Goal: Communication & Community: Share content

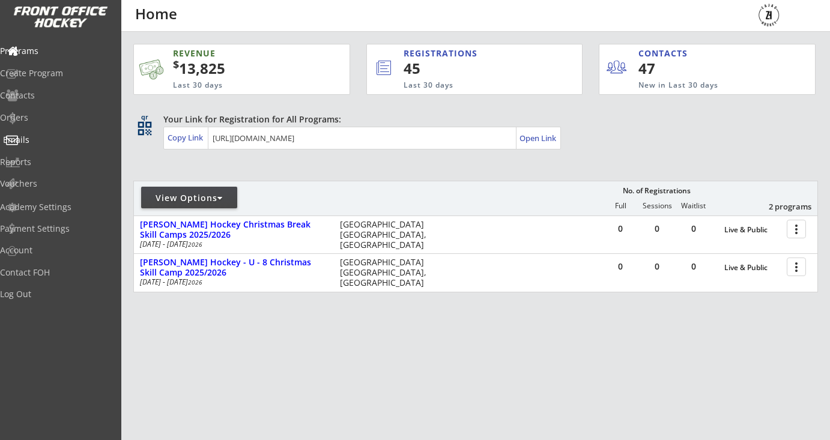
click at [56, 137] on div "Emails" at bounding box center [57, 140] width 108 height 8
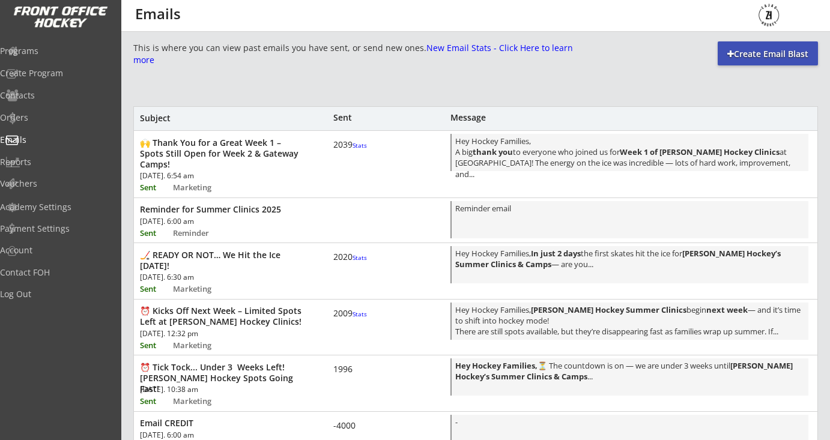
click at [353, 150] on font "Stats" at bounding box center [360, 145] width 14 height 8
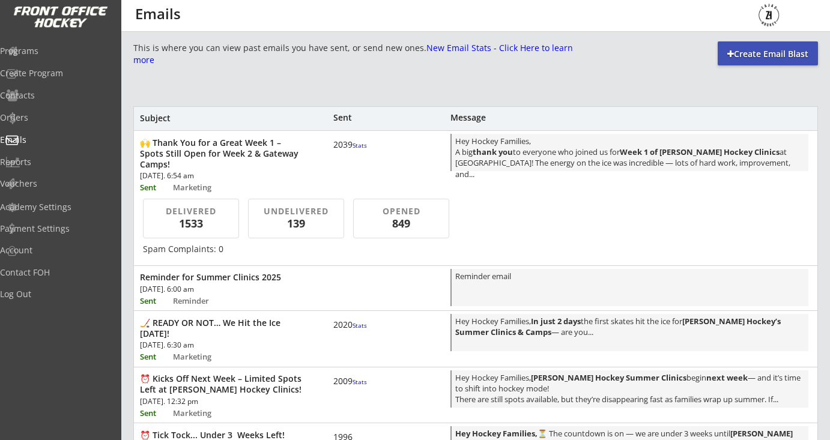
click at [353, 150] on font "Stats" at bounding box center [360, 145] width 14 height 8
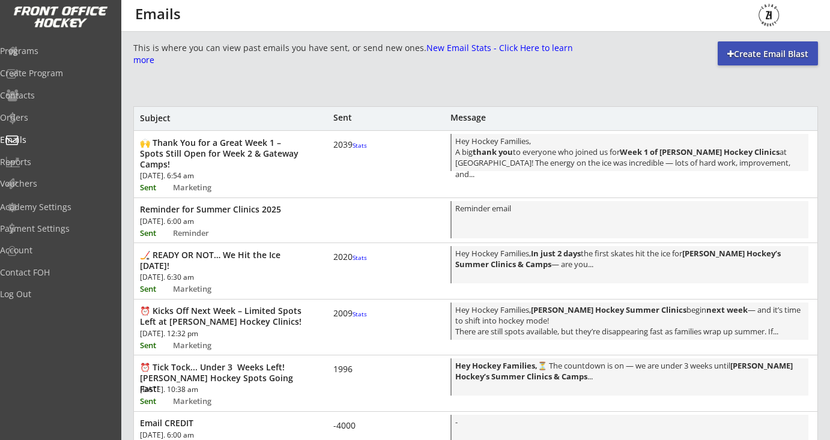
click at [753, 64] on div "Create Email Blast" at bounding box center [768, 53] width 100 height 24
select select ""All""
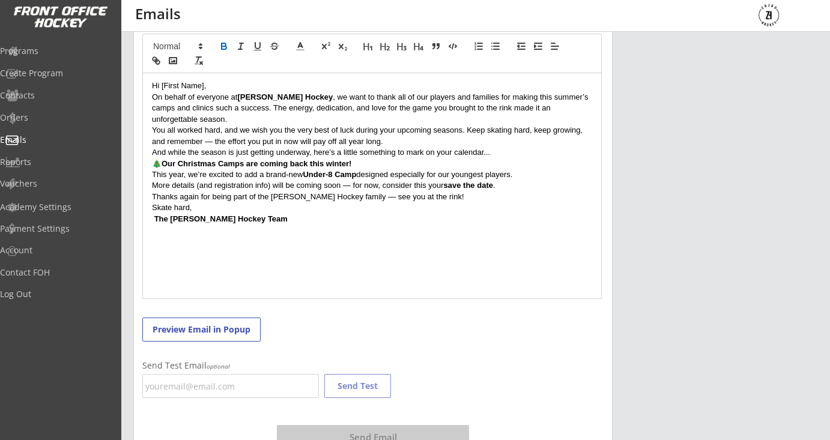
scroll to position [245, 0]
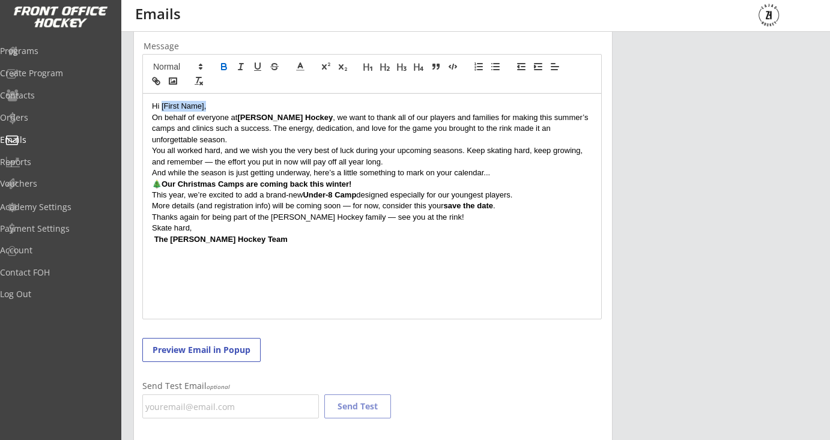
drag, startPoint x: 215, startPoint y: 106, endPoint x: 162, endPoint y: 108, distance: 52.9
click at [162, 108] on p "Hi [First Name]," at bounding box center [372, 106] width 440 height 11
drag, startPoint x: 587, startPoint y: 130, endPoint x: 482, endPoint y: 133, distance: 105.8
click at [482, 133] on p "On behalf of everyone at [GEOGRAPHIC_DATA] Hockey , we want to thank all of our…" at bounding box center [372, 128] width 440 height 33
click at [476, 145] on p "You all worked hard, and we wish you the very best of luck during your upcoming…" at bounding box center [372, 156] width 440 height 22
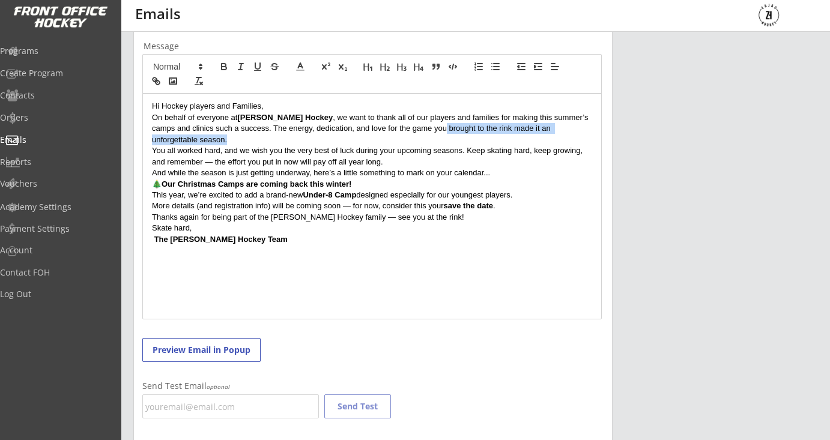
drag, startPoint x: 589, startPoint y: 128, endPoint x: 405, endPoint y: 129, distance: 183.8
click at [405, 129] on p "On behalf of everyone at [GEOGRAPHIC_DATA] Hockey , we want to thank all of our…" at bounding box center [372, 128] width 440 height 33
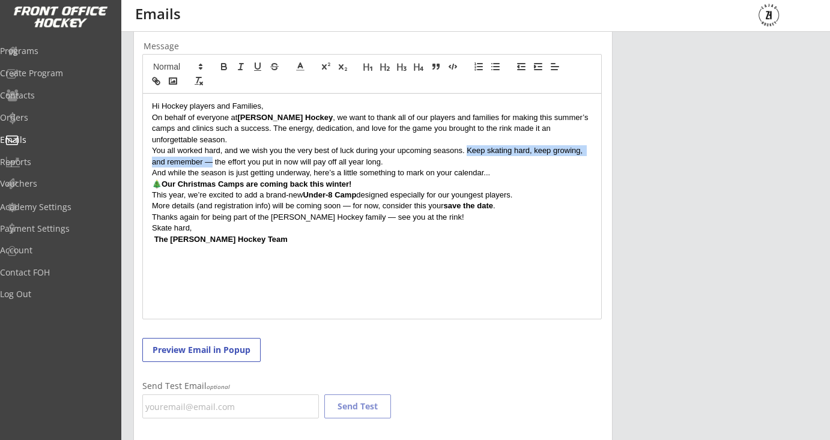
drag, startPoint x: 211, startPoint y: 147, endPoint x: 467, endPoint y: 138, distance: 256.1
click at [467, 145] on p "You all worked hard, and we wish you the very best of luck during your upcoming…" at bounding box center [372, 156] width 440 height 22
click at [219, 168] on p "And while the season is just getting underway, here’s a little something to mar…" at bounding box center [372, 173] width 440 height 11
drag, startPoint x: 582, startPoint y: 138, endPoint x: 564, endPoint y: 141, distance: 18.3
click at [564, 145] on p "You all worked hard, and we wish you the very best of luck during your upcoming…" at bounding box center [372, 156] width 440 height 22
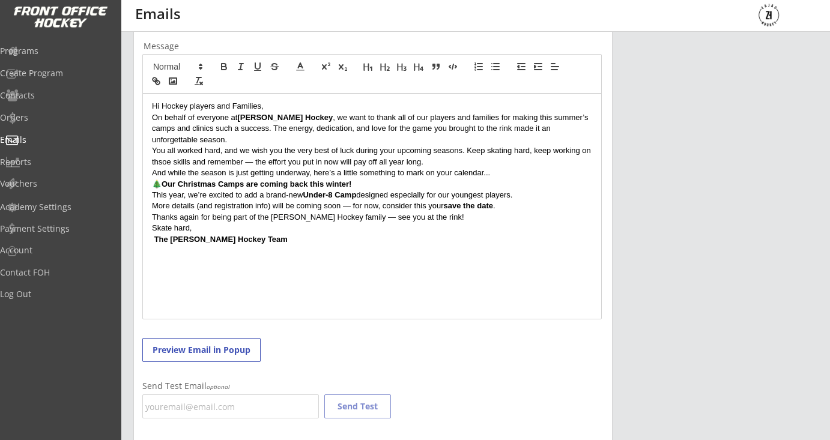
click at [163, 149] on p "You all worked hard, and we wish you the very best of luck during your upcoming…" at bounding box center [372, 156] width 440 height 22
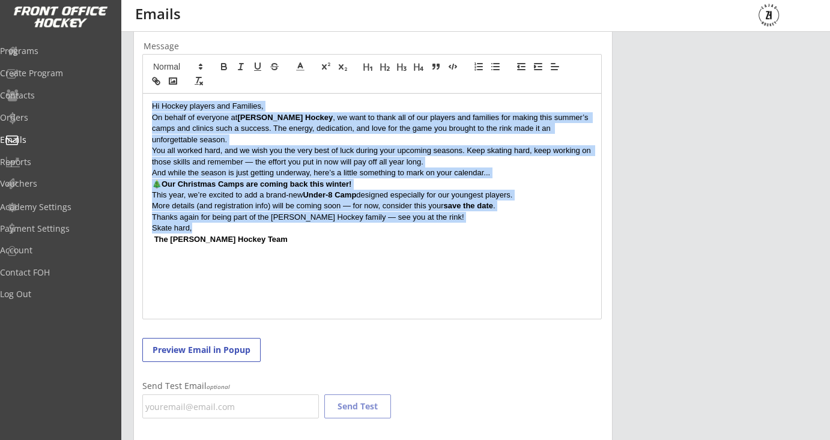
drag, startPoint x: 220, startPoint y: 211, endPoint x: 139, endPoint y: 108, distance: 131.3
click at [139, 108] on div "Step 2 - Craft an Email Subject and Message Subject Message Hi Hockey players a…" at bounding box center [372, 231] width 479 height 526
copy div "Hi Hockey players and Families, On behalf of everyone at [PERSON_NAME] Hockey ,…"
drag, startPoint x: 246, startPoint y: 234, endPoint x: 147, endPoint y: 103, distance: 163.9
click at [147, 103] on div "Hi Hockey players and Families, On behalf of everyone at [PERSON_NAME] Hockey ,…" at bounding box center [372, 206] width 458 height 225
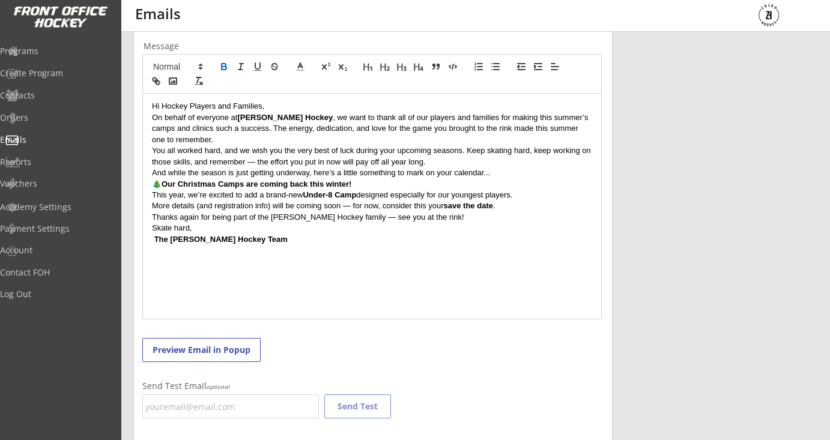
scroll to position [31, 0]
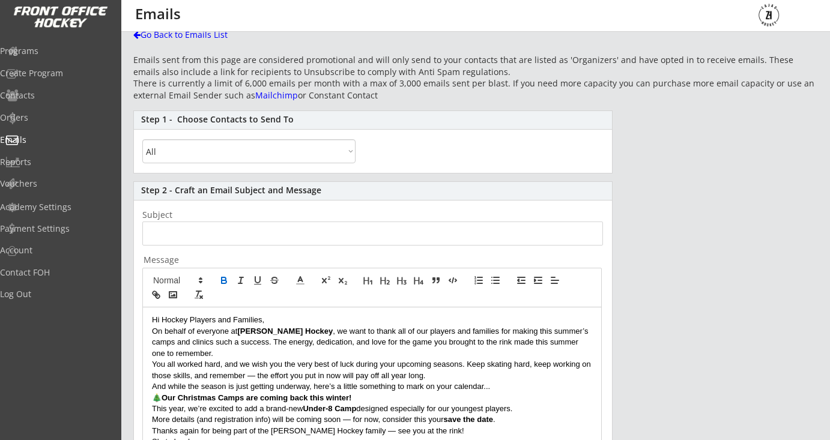
click at [196, 238] on input "input" at bounding box center [372, 234] width 461 height 24
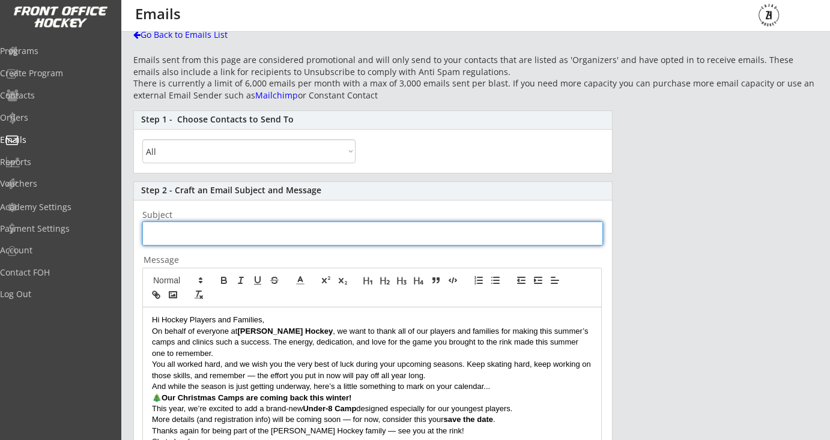
paste input "“Thank You for a Great Summer — Christmas Camps Coming Soon 🎄"
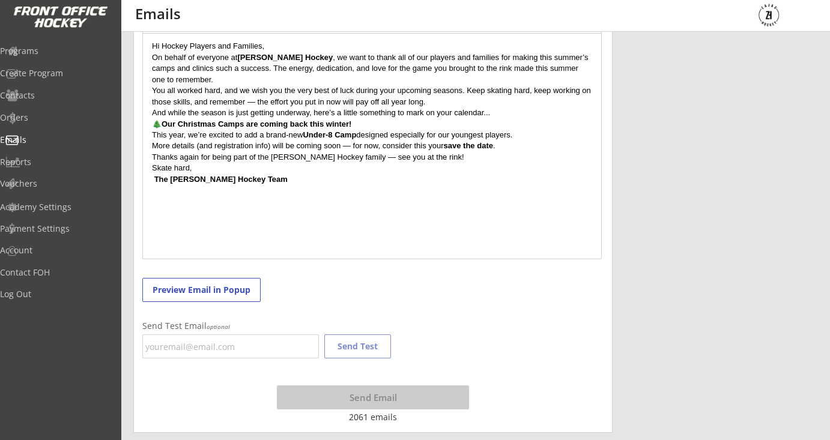
scroll to position [271, 0]
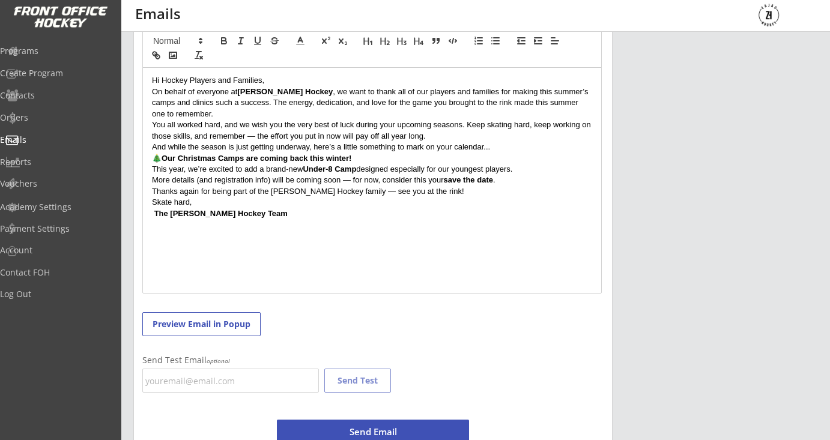
type input "“Thank You for a Great Summer — Christmas Camps Coming Soon 🎄"
drag, startPoint x: 242, startPoint y: 213, endPoint x: 119, endPoint y: 213, distance: 123.1
click at [156, 58] on icon "button" at bounding box center [158, 57] width 4 height 4
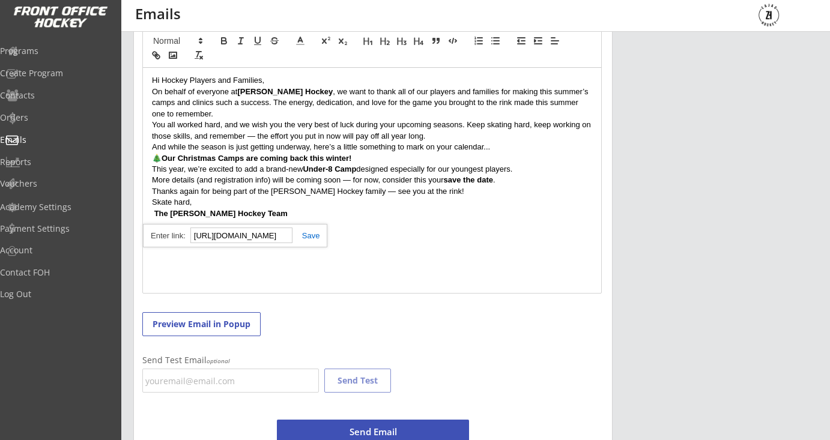
click at [309, 242] on div "[URL][DOMAIN_NAME]" at bounding box center [235, 235] width 184 height 23
click at [318, 235] on link at bounding box center [307, 235] width 28 height 9
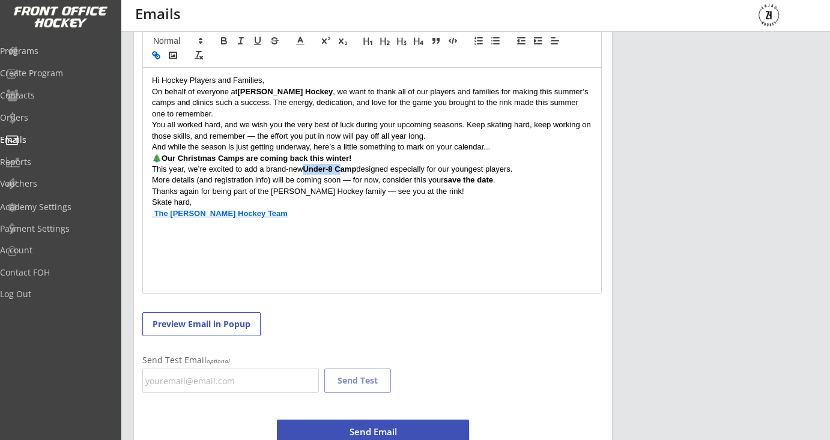
drag, startPoint x: 303, startPoint y: 167, endPoint x: 345, endPoint y: 168, distance: 42.1
click at [345, 168] on p "This year, we’re excited to add a brand-new Under-8 Camp designed especially fo…" at bounding box center [372, 169] width 440 height 11
click at [367, 162] on p "🎄 Our Christmas Camps are coming back this winter!" at bounding box center [372, 158] width 440 height 11
drag, startPoint x: 358, startPoint y: 173, endPoint x: 304, endPoint y: 172, distance: 54.1
click at [304, 172] on p "This year, we’re excited to add a brand-new Under-8 Camp designed especially fo…" at bounding box center [372, 169] width 440 height 11
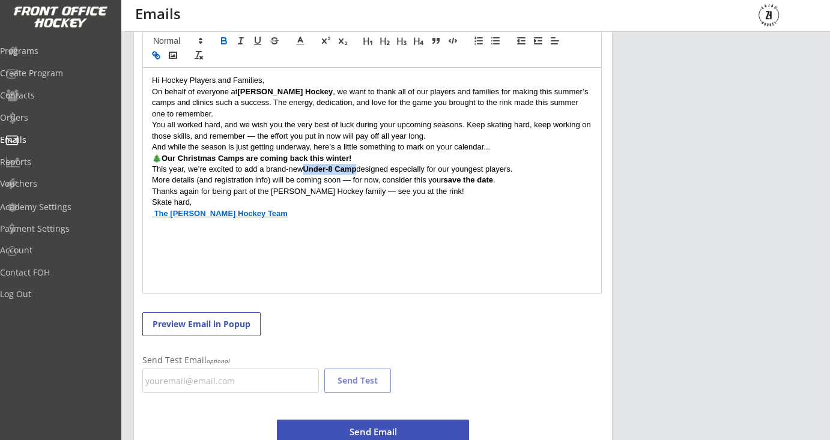
click at [160, 60] on icon "button" at bounding box center [156, 55] width 11 height 11
paste input "[URL][DOMAIN_NAME]"
click at [405, 228] on div "Hi Hockey Players and Families, On behalf of everyone at [PERSON_NAME] Hockey ,…" at bounding box center [372, 180] width 458 height 225
drag, startPoint x: 359, startPoint y: 168, endPoint x: 305, endPoint y: 170, distance: 54.1
click at [305, 170] on p "This year, we’re excited to add a brand-new Under-8 Camp designed especially fo…" at bounding box center [372, 169] width 440 height 11
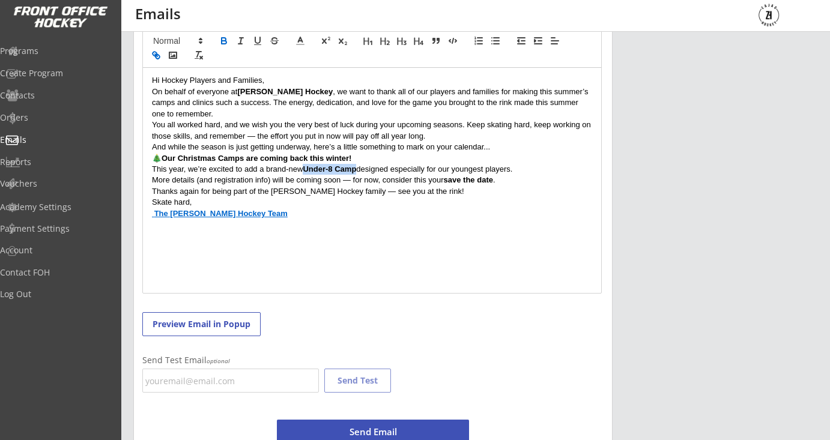
click at [157, 53] on icon "button" at bounding box center [155, 54] width 4 height 4
paste input "[URL][DOMAIN_NAME]"
type input "[URL][DOMAIN_NAME]"
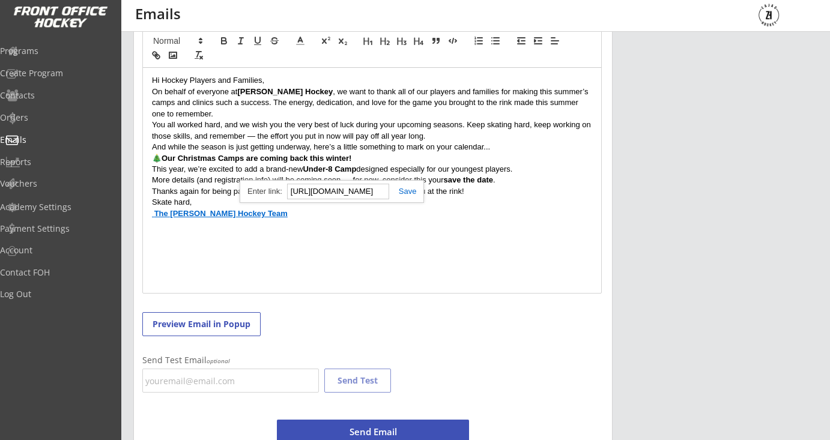
click at [413, 193] on link at bounding box center [403, 191] width 28 height 9
click at [519, 253] on div "Hi Hockey Players and Families, On behalf of everyone at [PERSON_NAME] Hockey ,…" at bounding box center [372, 180] width 458 height 225
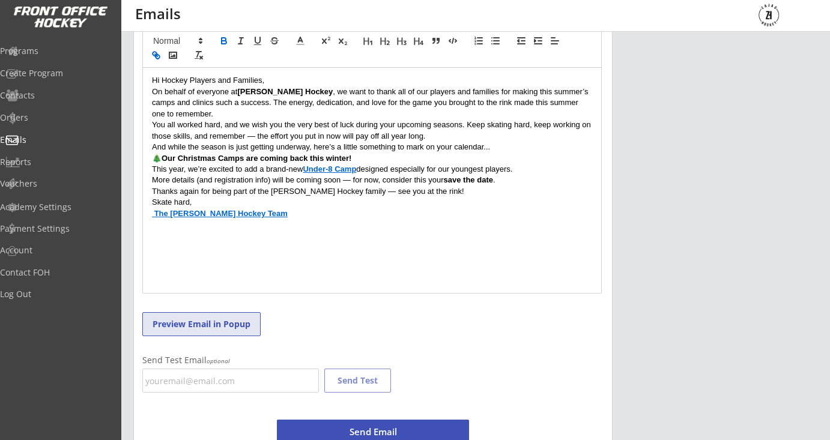
click at [229, 324] on button "Preview Email in Popup" at bounding box center [201, 324] width 118 height 24
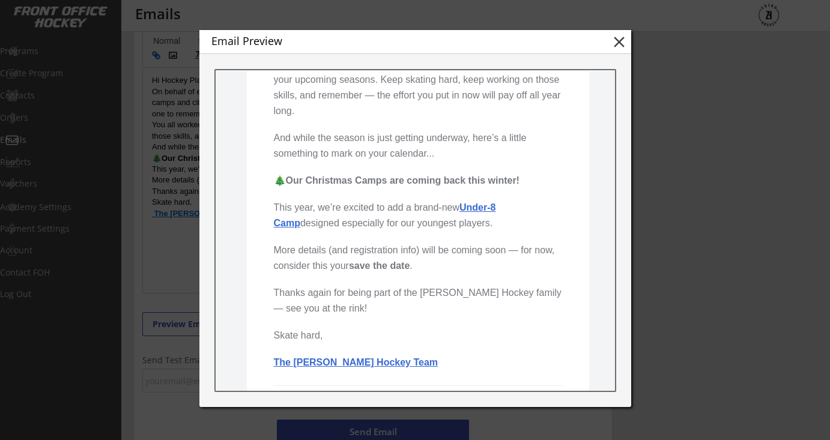
scroll to position [299, 0]
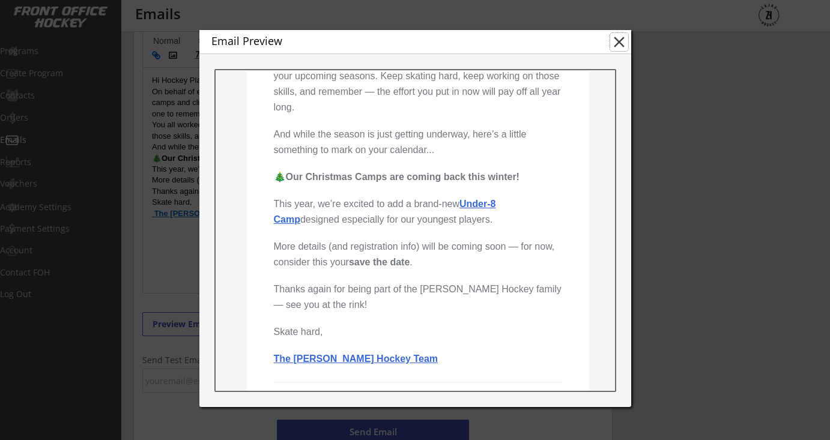
drag, startPoint x: 836, startPoint y: 117, endPoint x: 512, endPoint y: 205, distance: 335.8
click at [496, 199] on strong "Under-8 Camp" at bounding box center [384, 212] width 222 height 26
click at [615, 37] on button "close" at bounding box center [619, 42] width 18 height 18
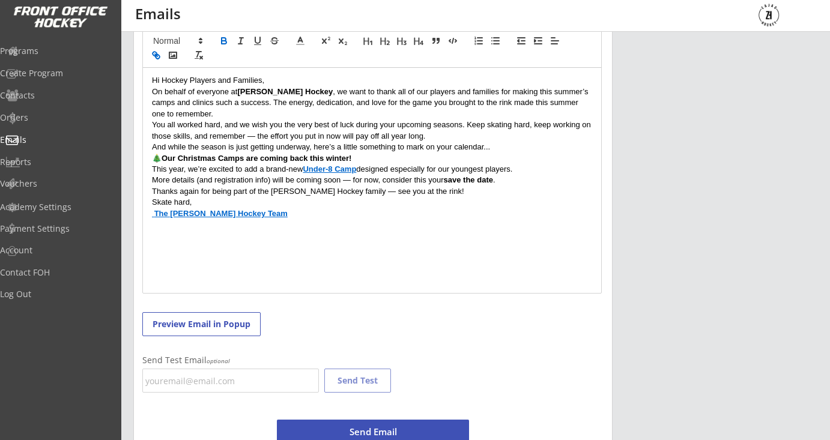
scroll to position [305, 0]
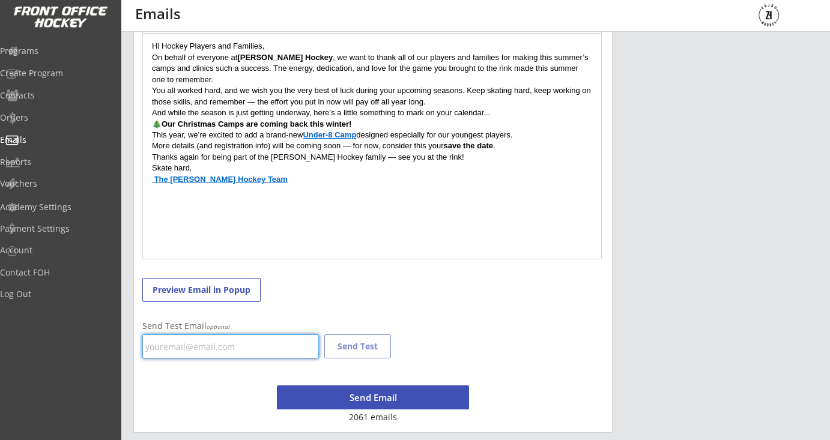
click at [212, 336] on input "email" at bounding box center [230, 347] width 177 height 24
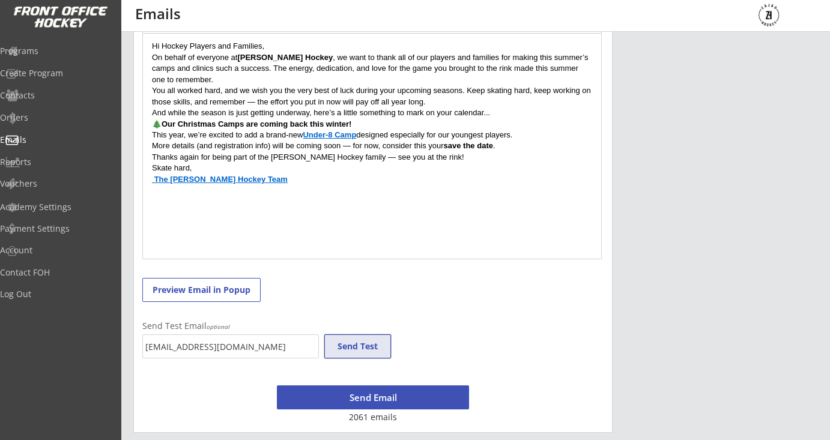
click at [342, 346] on button "Send Test" at bounding box center [357, 347] width 67 height 24
click at [243, 347] on input "[EMAIL_ADDRESS][DOMAIN_NAME]" at bounding box center [230, 347] width 177 height 24
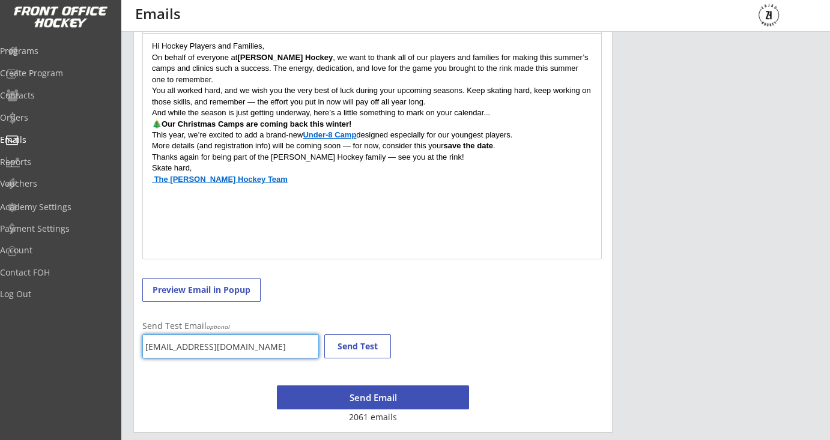
type input "[EMAIL_ADDRESS][DOMAIN_NAME]"
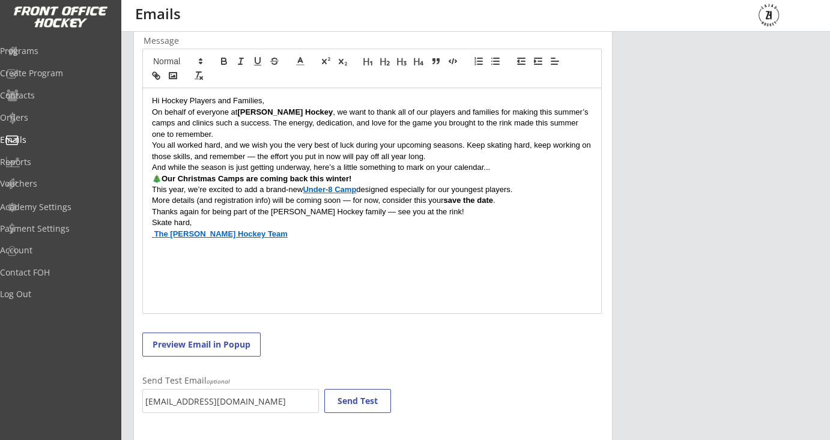
scroll to position [248, 0]
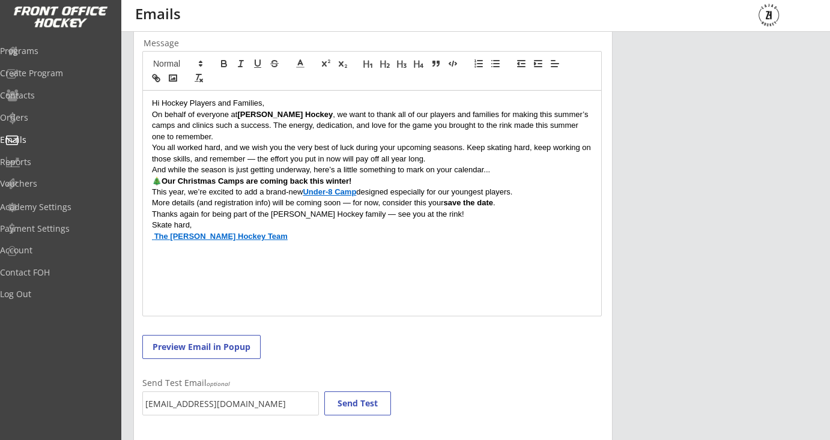
click at [159, 102] on p "Hi Hockey Players and Families," at bounding box center [372, 103] width 440 height 11
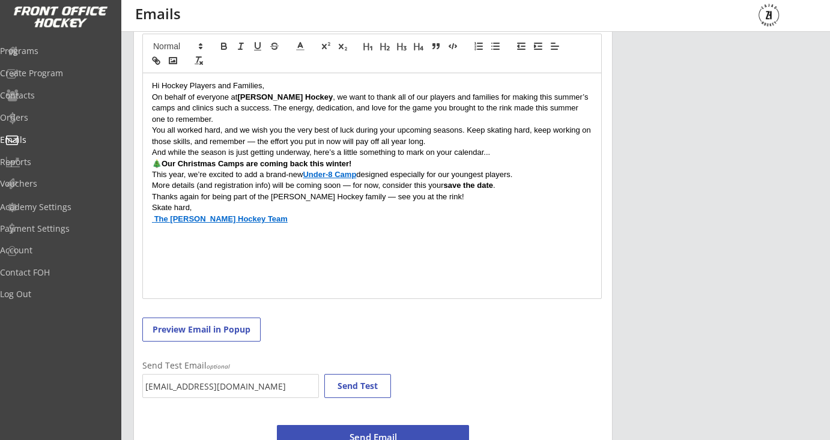
scroll to position [305, 0]
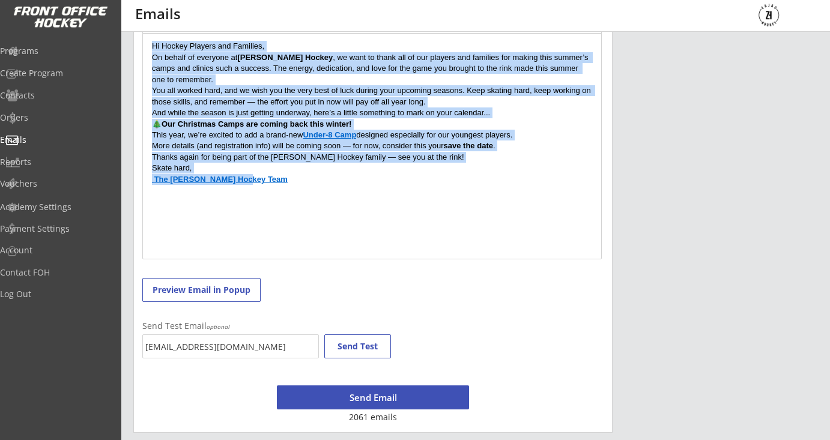
drag, startPoint x: 326, startPoint y: 193, endPoint x: 132, endPoint y: 38, distance: 248.0
click at [132, 38] on div "This is where you can view past emails you have sent, or send new ones. New Ema…" at bounding box center [475, 84] width 709 height 697
copy div "Hi Hockey Players and Families, On behalf of everyone at [PERSON_NAME] Hockey ,…"
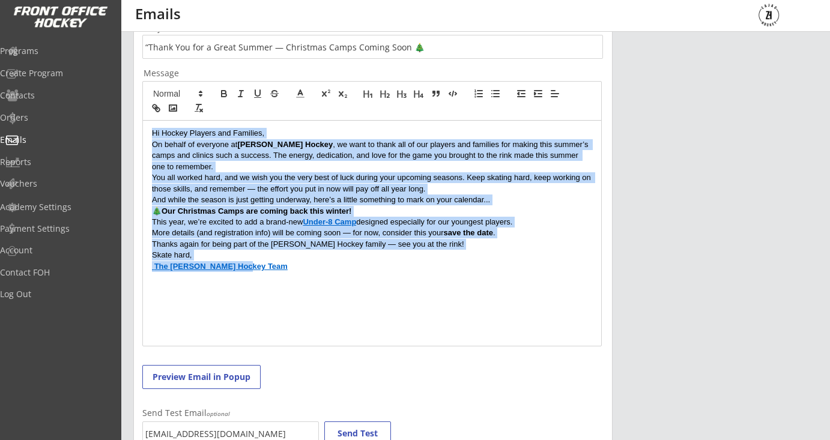
scroll to position [77, 0]
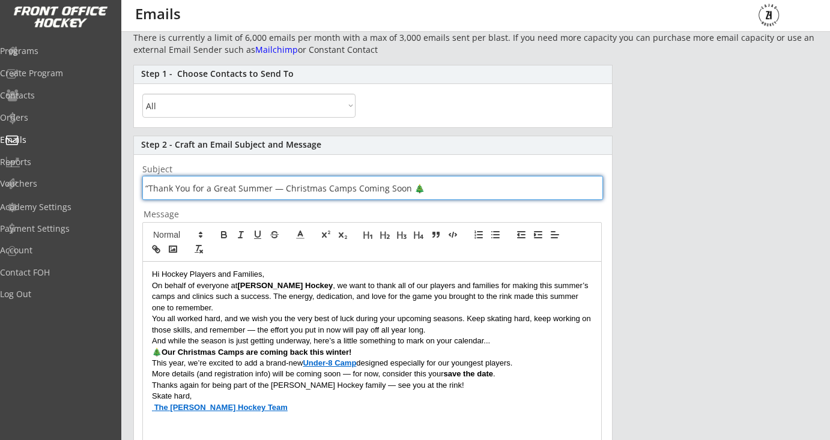
drag, startPoint x: 406, startPoint y: 188, endPoint x: 285, endPoint y: 186, distance: 120.8
click at [285, 186] on input "input" at bounding box center [372, 188] width 461 height 24
click at [286, 189] on input "input" at bounding box center [372, 188] width 461 height 24
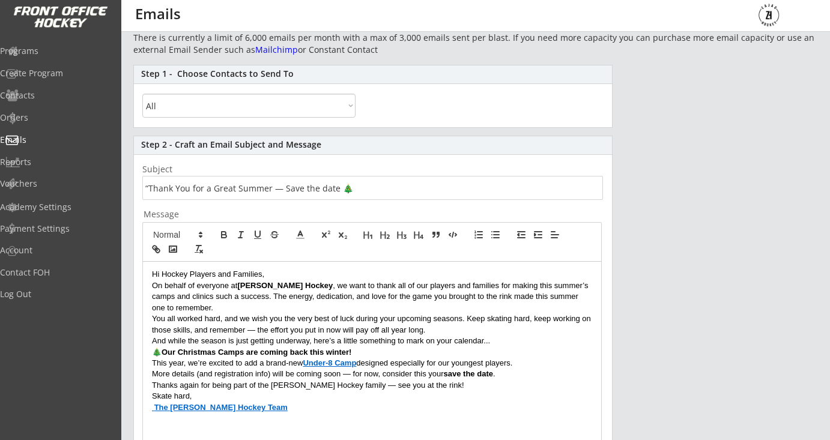
click at [324, 188] on input "input" at bounding box center [372, 188] width 461 height 24
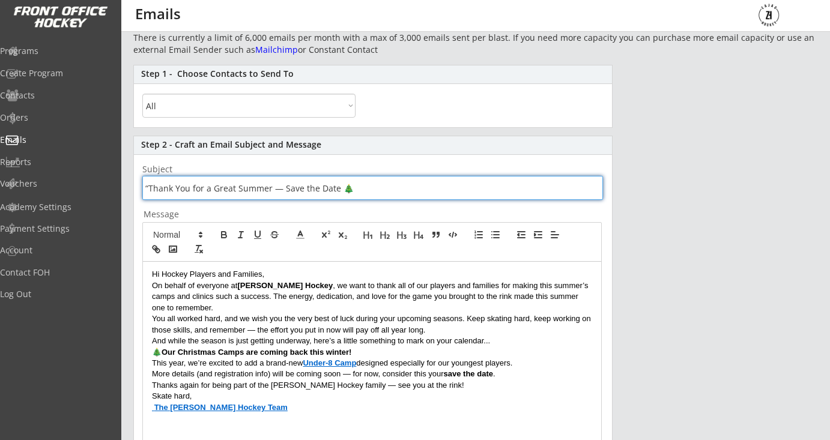
scroll to position [305, 0]
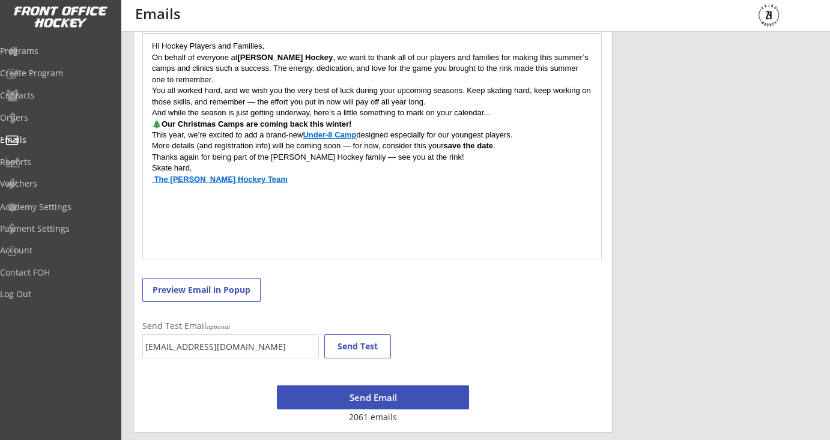
type input "“Thank You for a Great Summer — Save the Date 🎄"
click at [377, 398] on button "Send Email" at bounding box center [373, 398] width 192 height 24
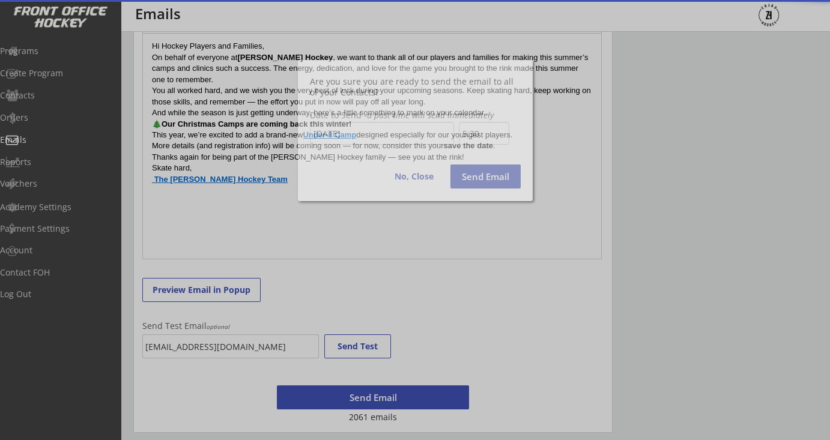
scroll to position [217, 0]
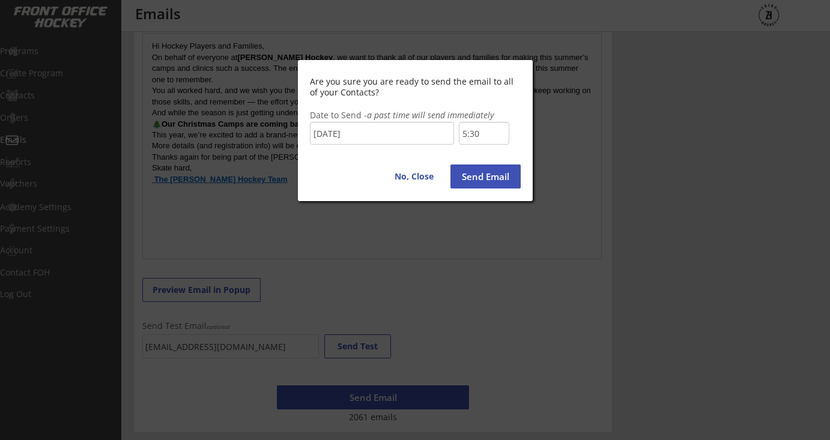
click at [482, 181] on button "Send Email" at bounding box center [486, 177] width 70 height 24
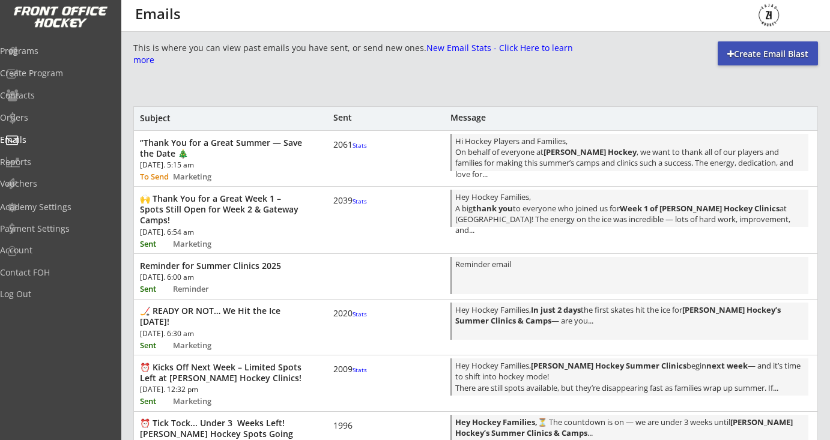
scroll to position [1, 0]
click at [244, 61] on font "New Email Stats - Click Here to learn more" at bounding box center [354, 53] width 442 height 23
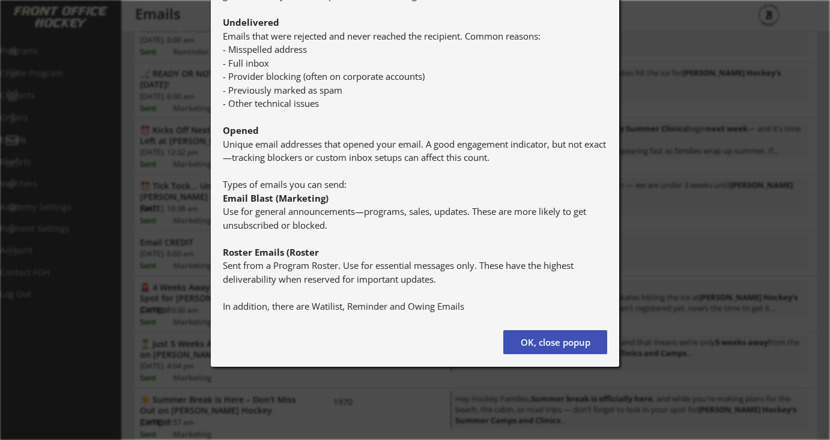
scroll to position [242, 0]
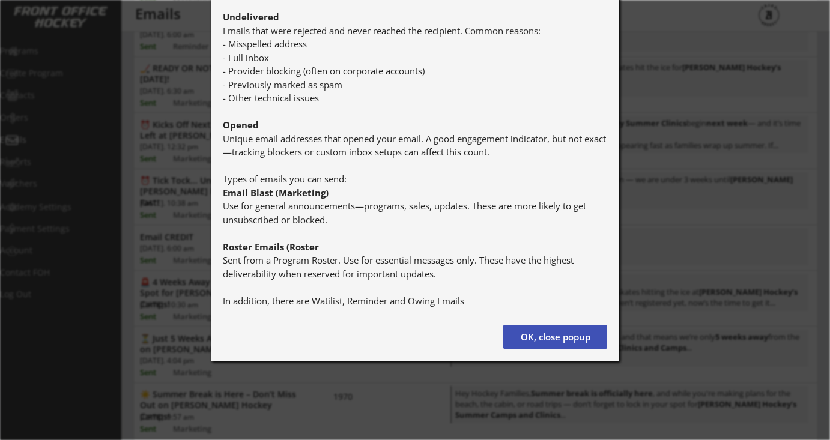
click at [554, 340] on button "OK, close popup" at bounding box center [555, 337] width 104 height 24
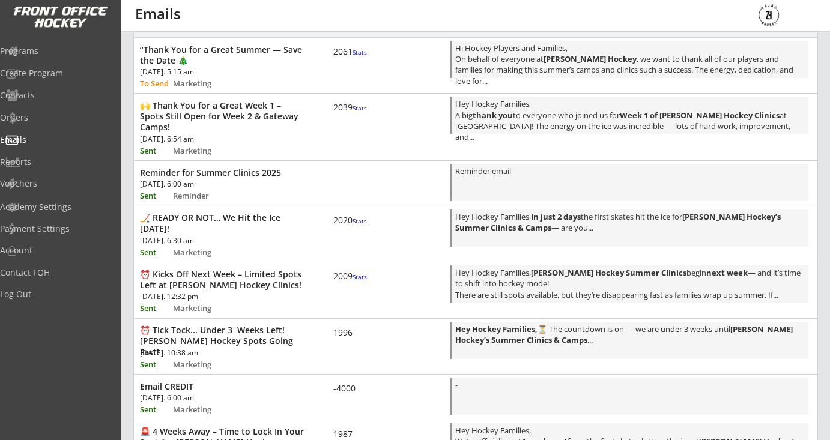
scroll to position [0, 0]
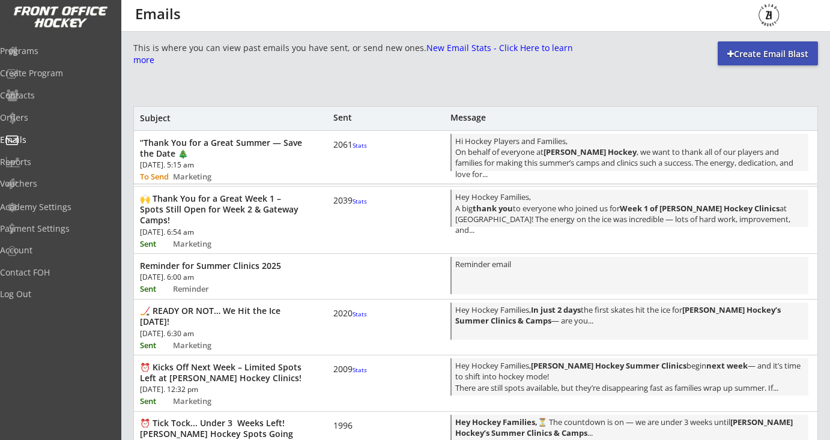
click at [364, 170] on div "“Thank You for a Great Summer — Save the Date 🎄 [DATE]. 5:15 am To Send Marketi…" at bounding box center [476, 157] width 684 height 53
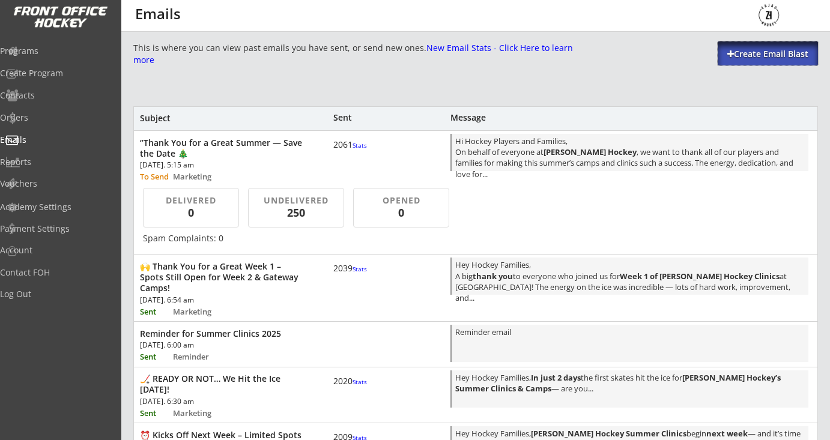
click at [745, 53] on div "Create Email Blast" at bounding box center [768, 54] width 100 height 12
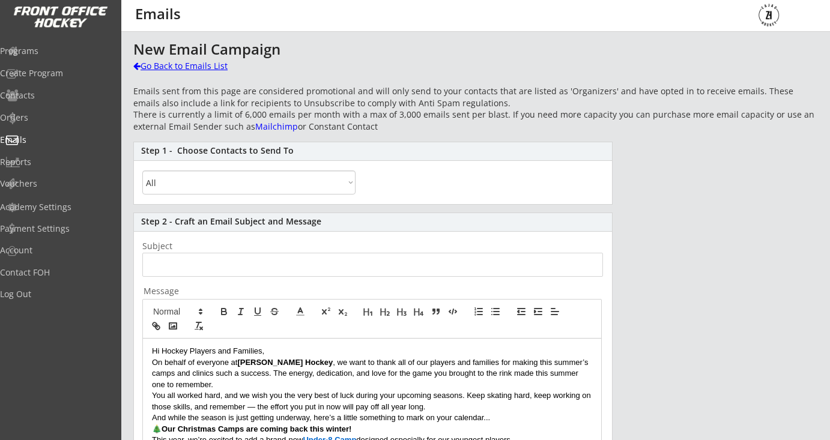
click at [168, 69] on div "Go Back to Emails List" at bounding box center [195, 66] width 124 height 12
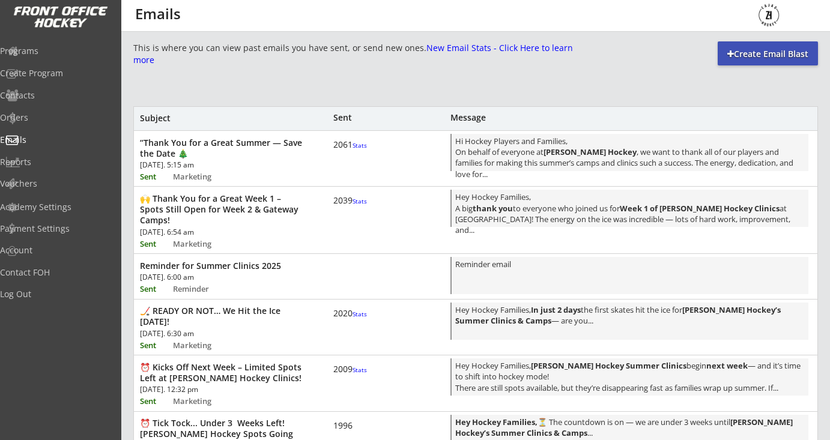
click at [353, 150] on font "Stats" at bounding box center [360, 145] width 14 height 8
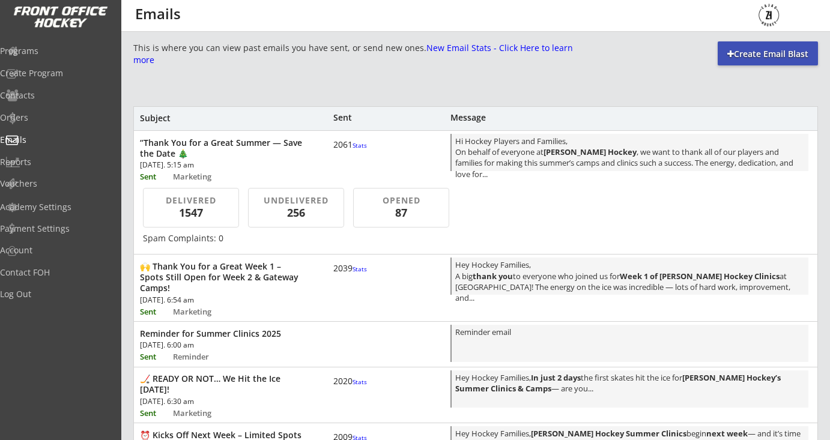
click at [353, 150] on font "Stats" at bounding box center [360, 145] width 14 height 8
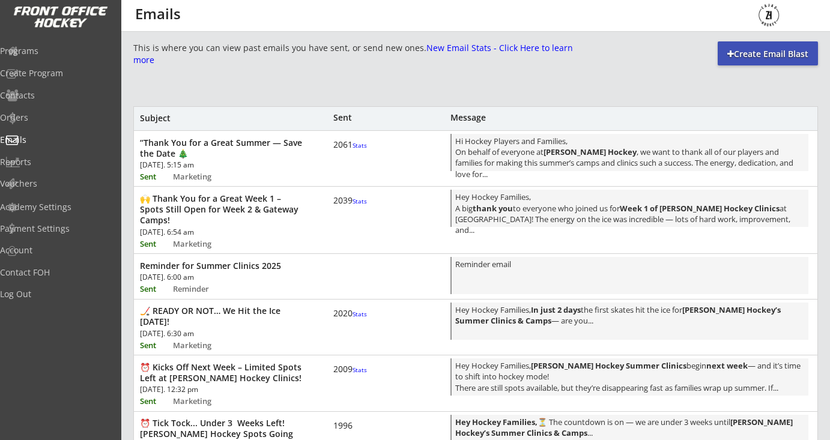
click at [353, 150] on font "Stats" at bounding box center [360, 145] width 14 height 8
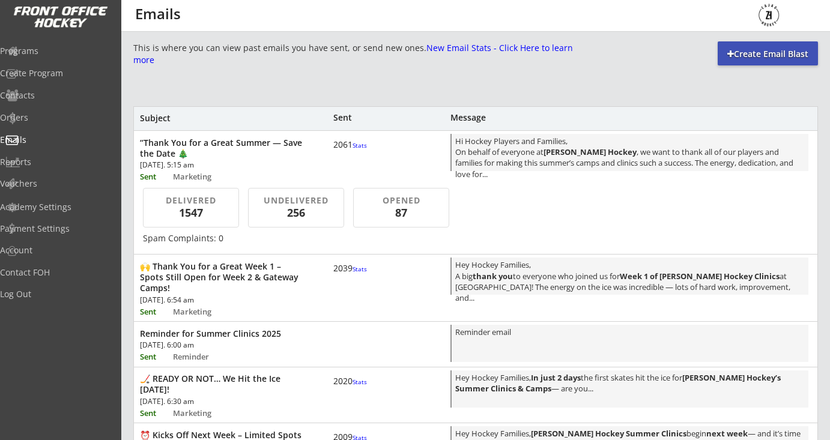
click at [342, 285] on div "2039 Stats" at bounding box center [351, 274] width 36 height 23
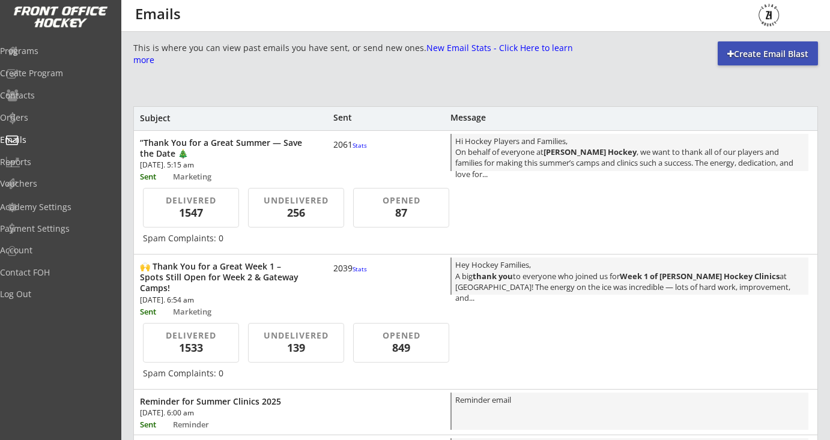
click at [342, 285] on div "2039 Stats" at bounding box center [351, 274] width 36 height 23
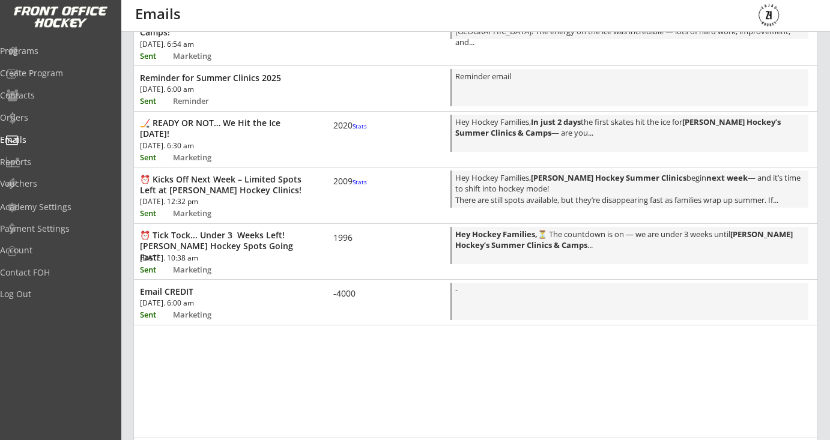
scroll to position [109, 0]
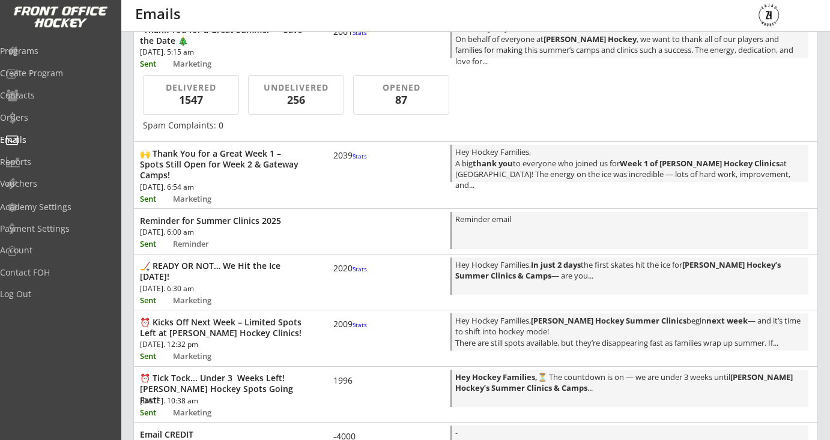
click at [347, 175] on div "🙌 Thank You for a Great Week 1 – Spots Still Open for Week 2 & Gateway Camps! […" at bounding box center [476, 174] width 684 height 64
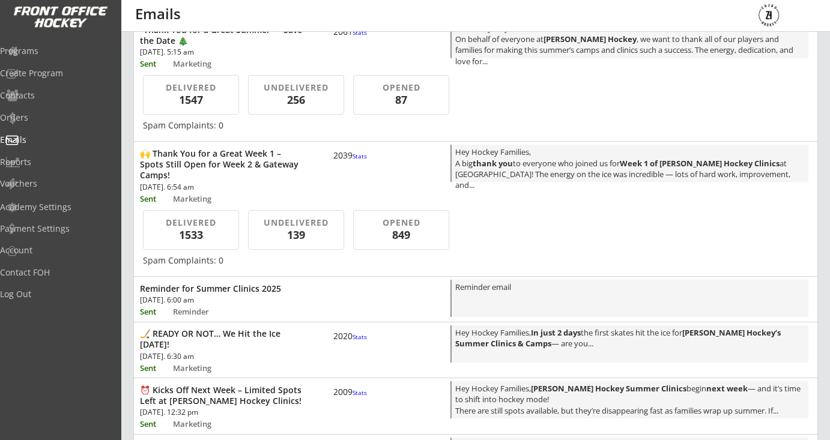
click at [348, 311] on div "Reminder for Summer Clinics 2025 Sun, Aug 10th, 2025. 6:00 am Sent Reminder Rem…" at bounding box center [476, 298] width 684 height 42
click at [340, 342] on div "2020 Stats" at bounding box center [351, 336] width 36 height 11
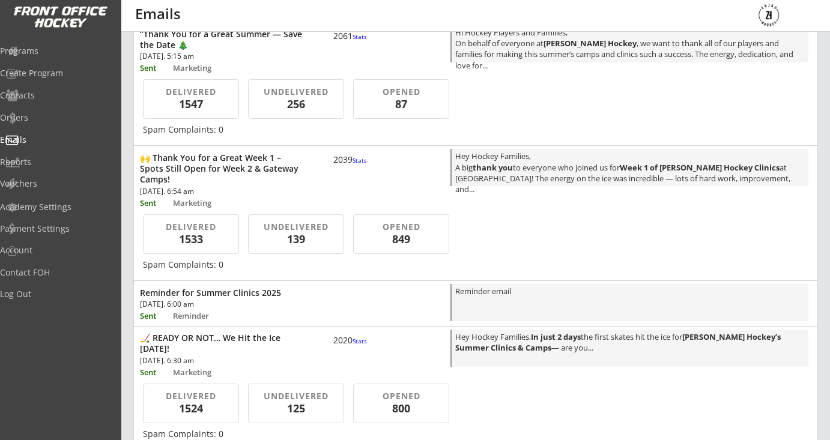
scroll to position [0, 0]
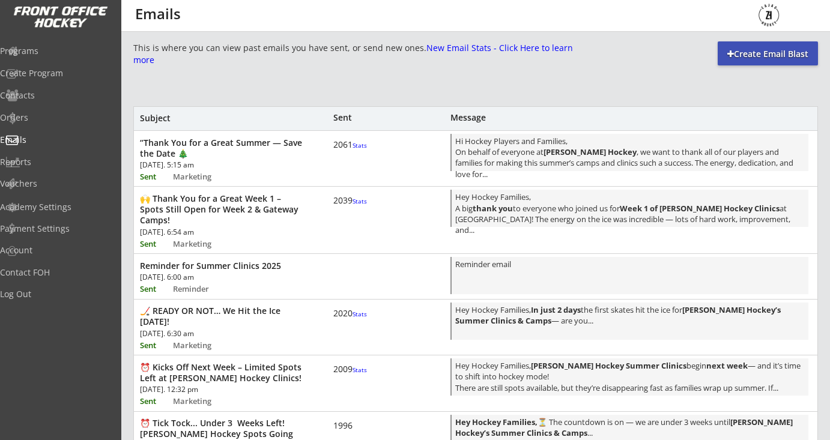
click at [353, 150] on font "Stats" at bounding box center [360, 145] width 14 height 8
